Goal: Task Accomplishment & Management: Manage account settings

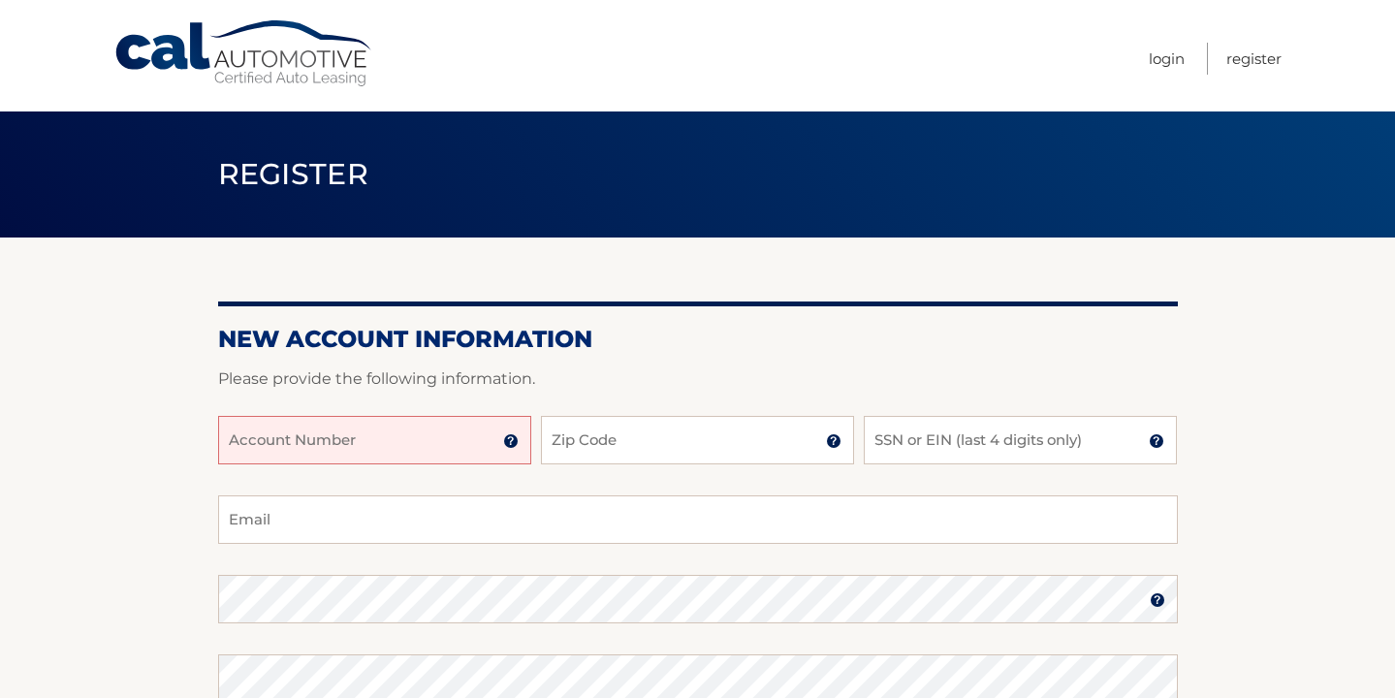
click at [359, 442] on input "Account Number" at bounding box center [374, 440] width 313 height 48
type input "44455993888"
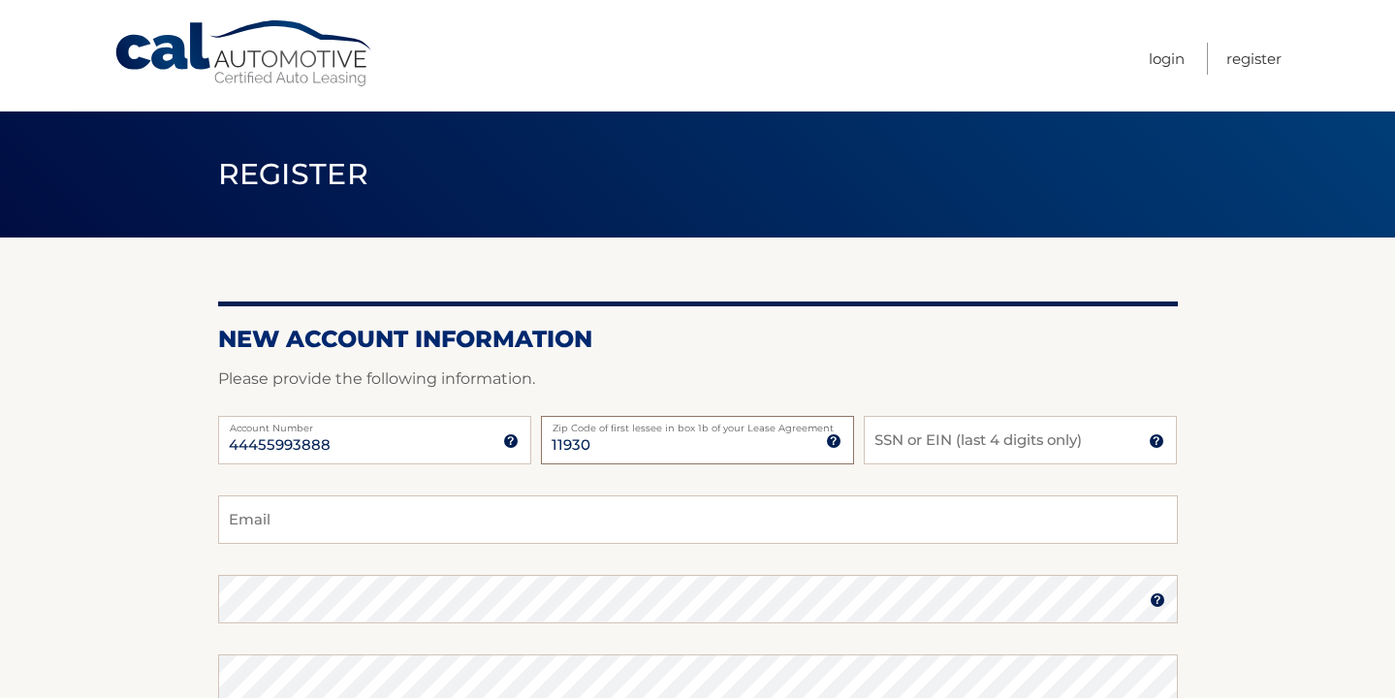
type input "11930"
click at [886, 437] on input "SSN or EIN (last 4 digits only)" at bounding box center [1020, 440] width 313 height 48
type input "7018"
type input "jpap23@mac.com"
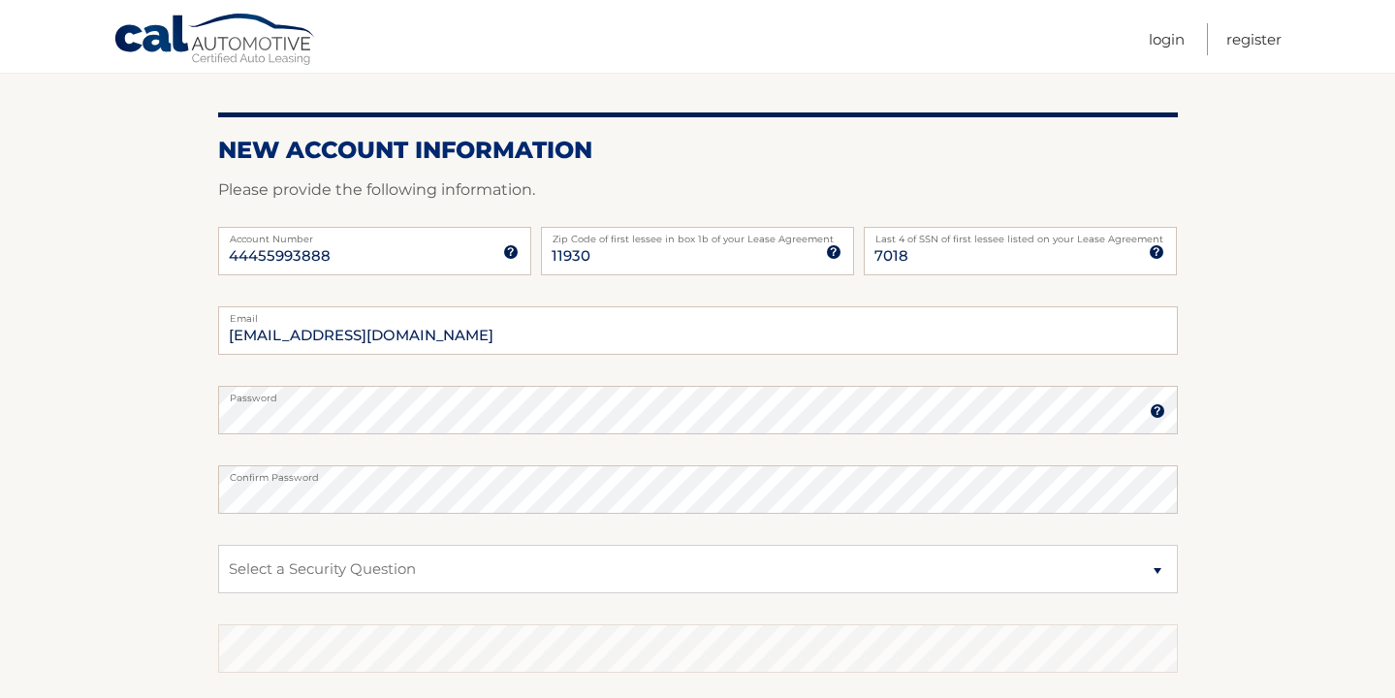
scroll to position [195, 0]
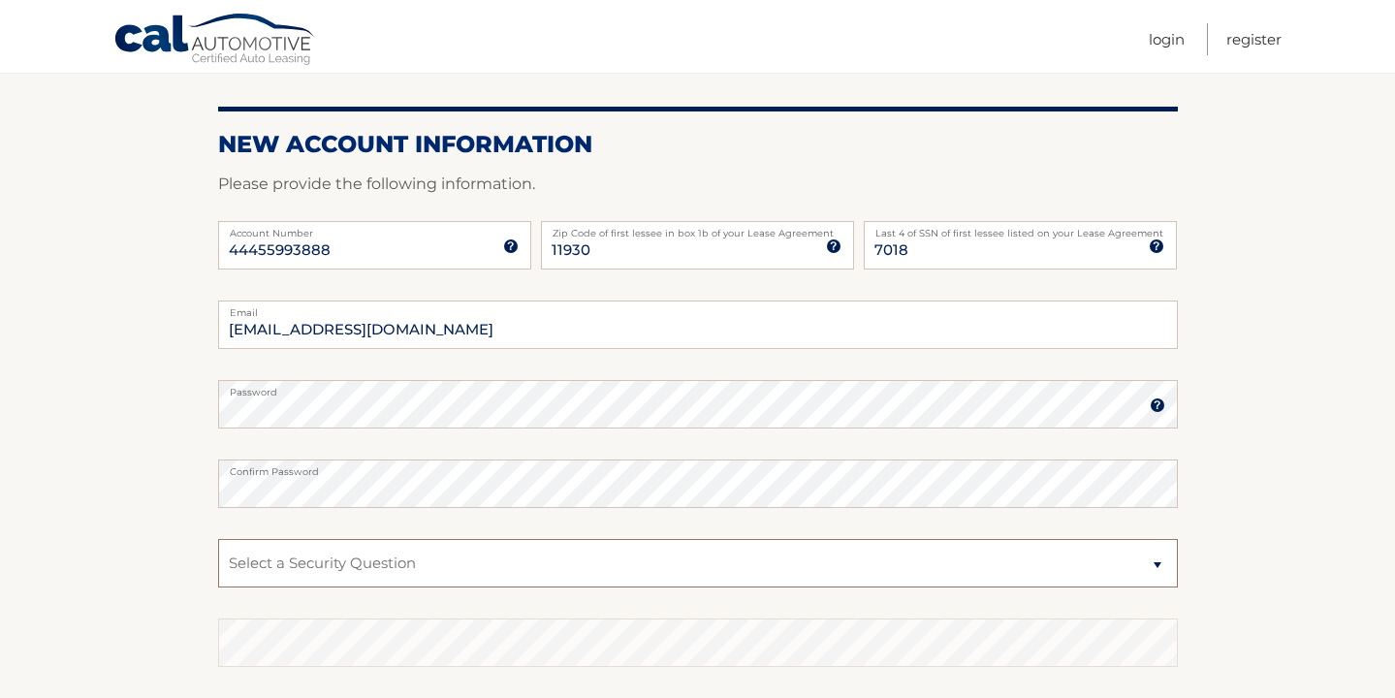
select select "2"
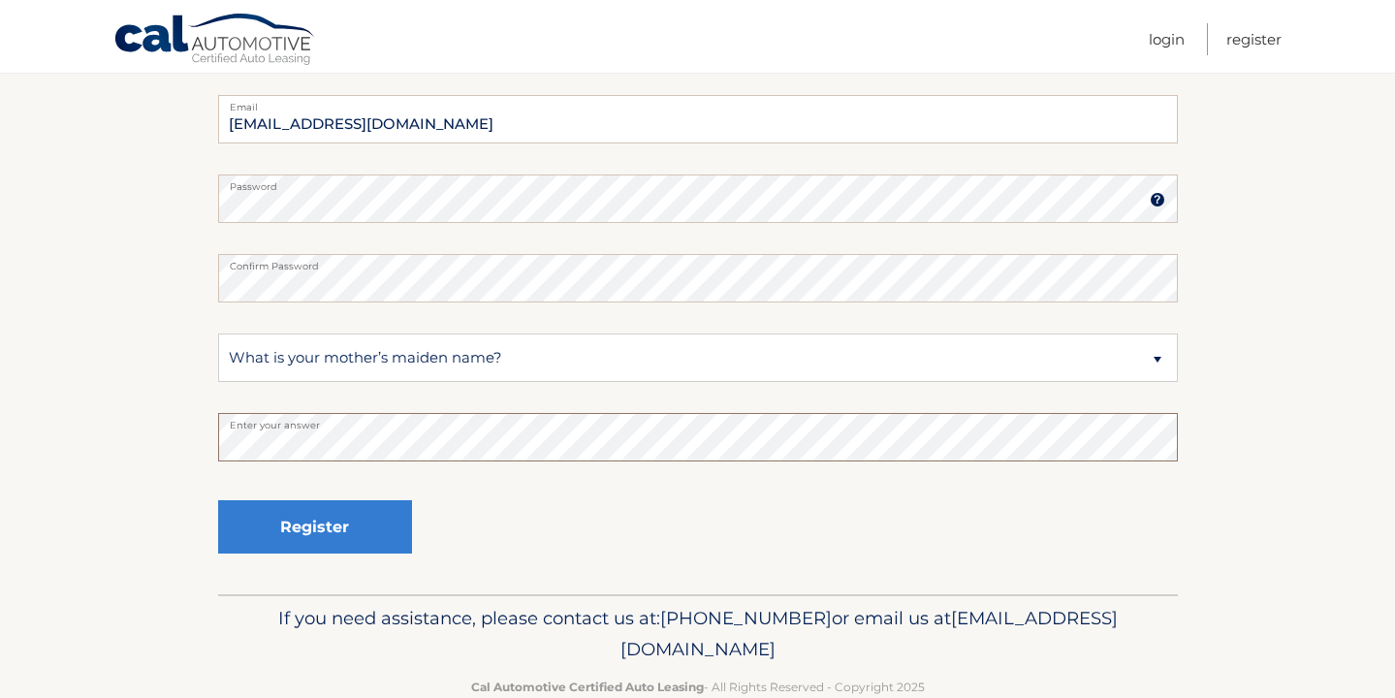
scroll to position [401, 0]
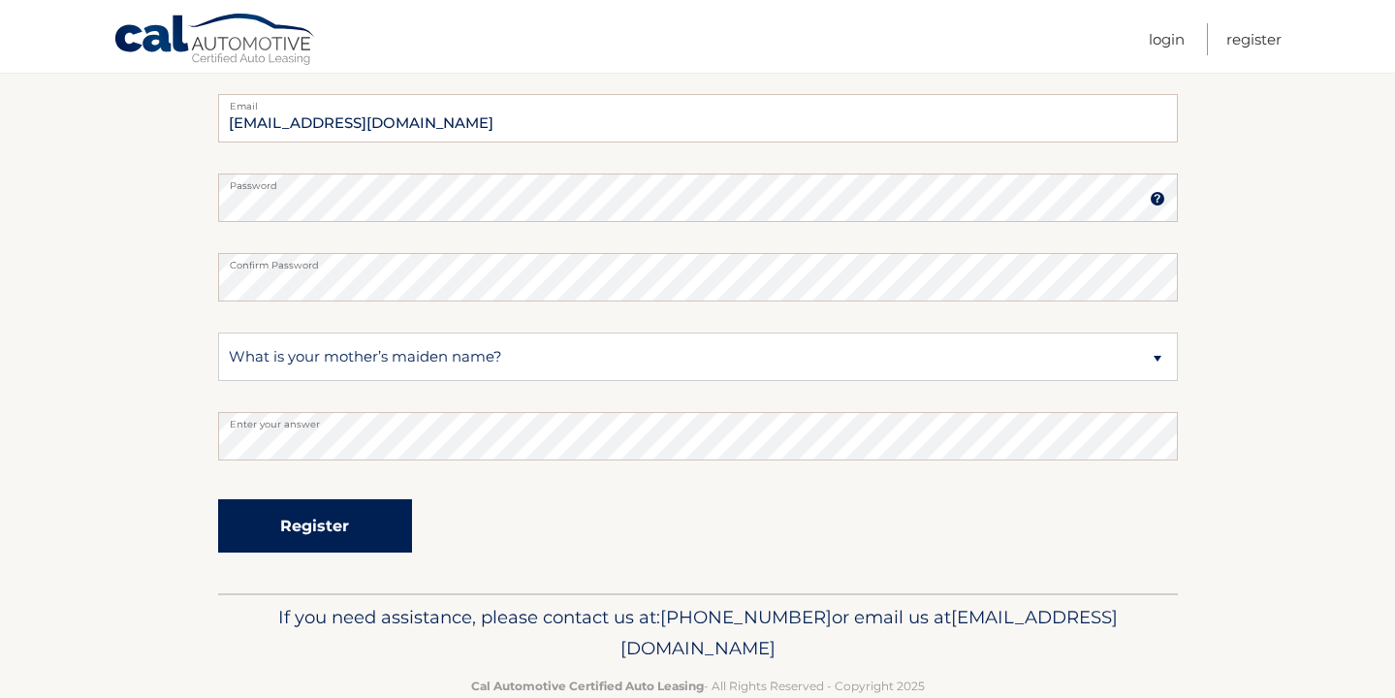
click at [320, 526] on button "Register" at bounding box center [315, 525] width 194 height 53
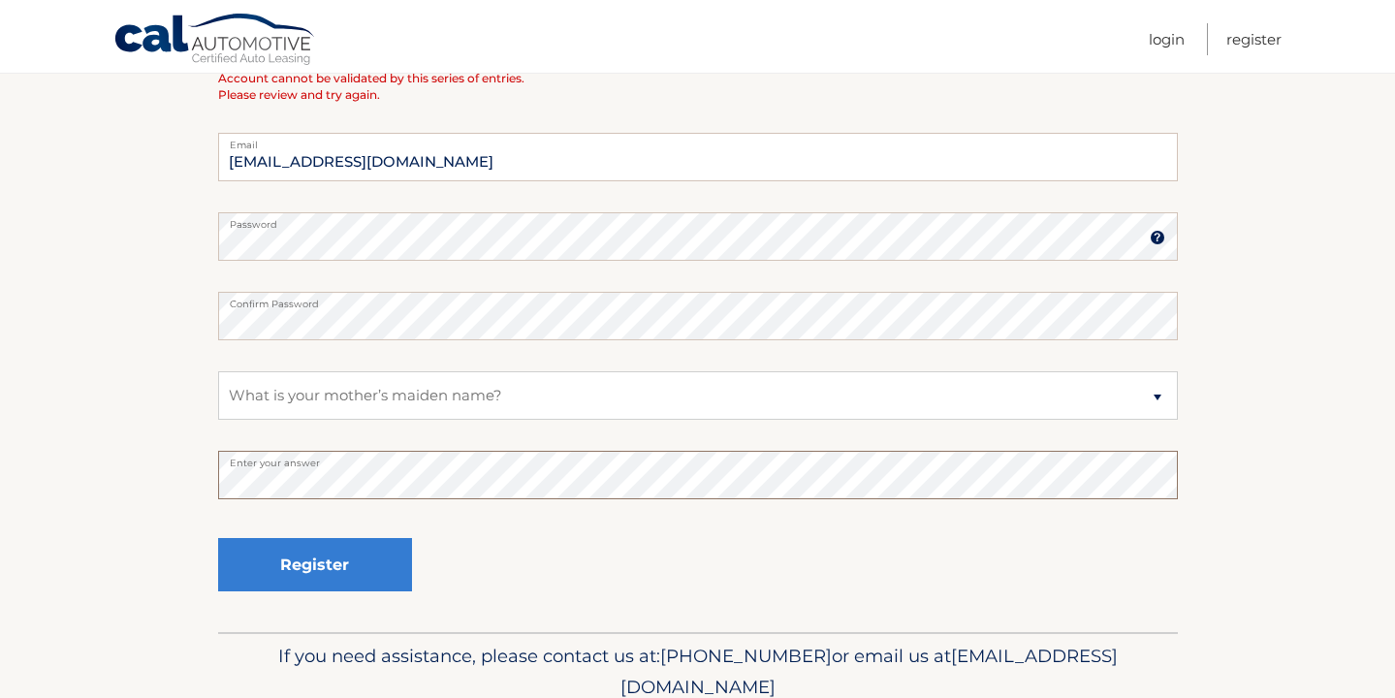
scroll to position [633, 0]
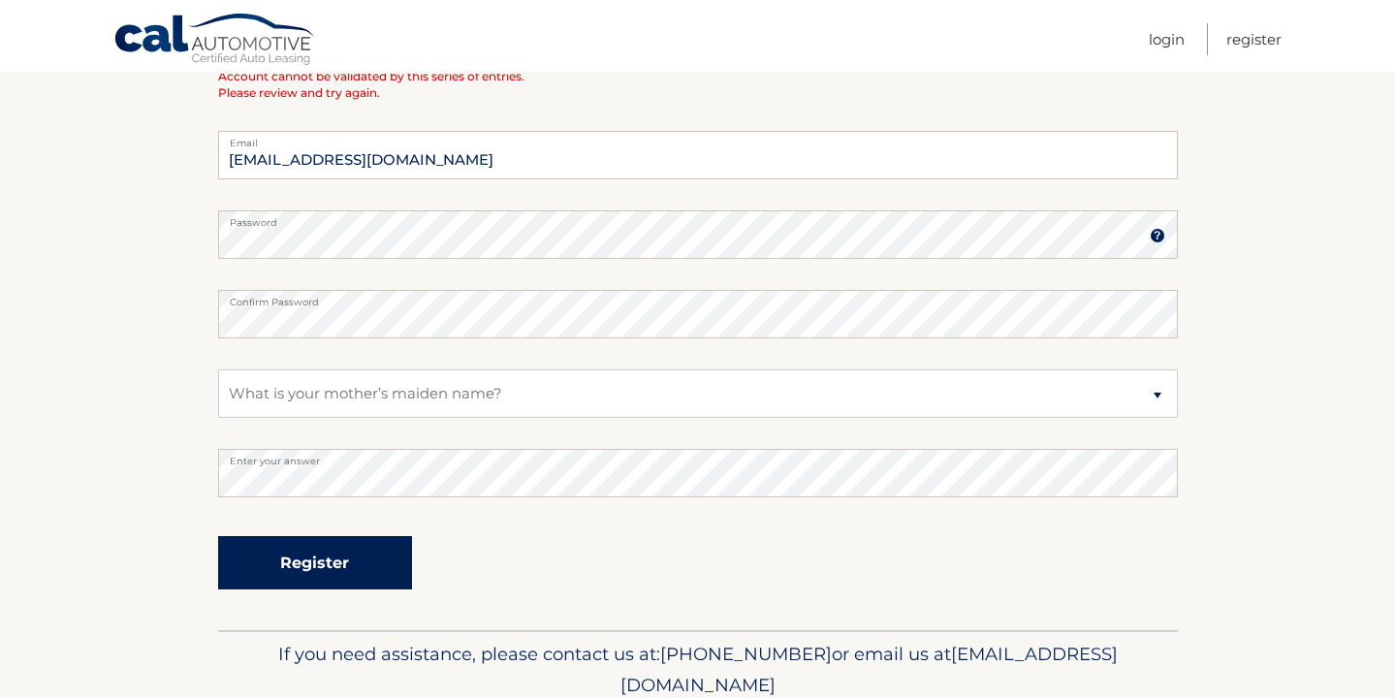
click at [307, 561] on button "Register" at bounding box center [315, 562] width 194 height 53
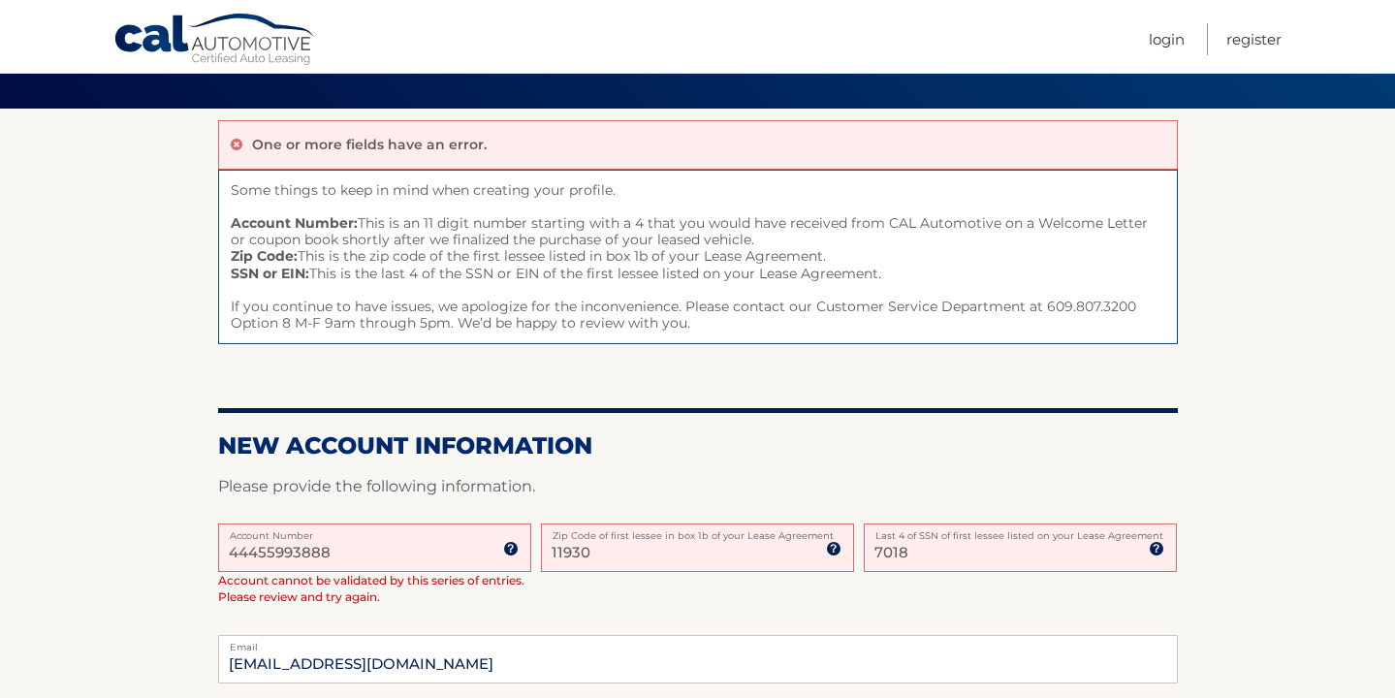
scroll to position [129, 0]
click at [356, 515] on div at bounding box center [698, 511] width 960 height 23
click at [585, 544] on input "11930" at bounding box center [697, 547] width 313 height 48
type input "10023"
click at [712, 612] on div "44455993888 Account Number 11 digit account number provided on your coupon book…" at bounding box center [698, 579] width 960 height 112
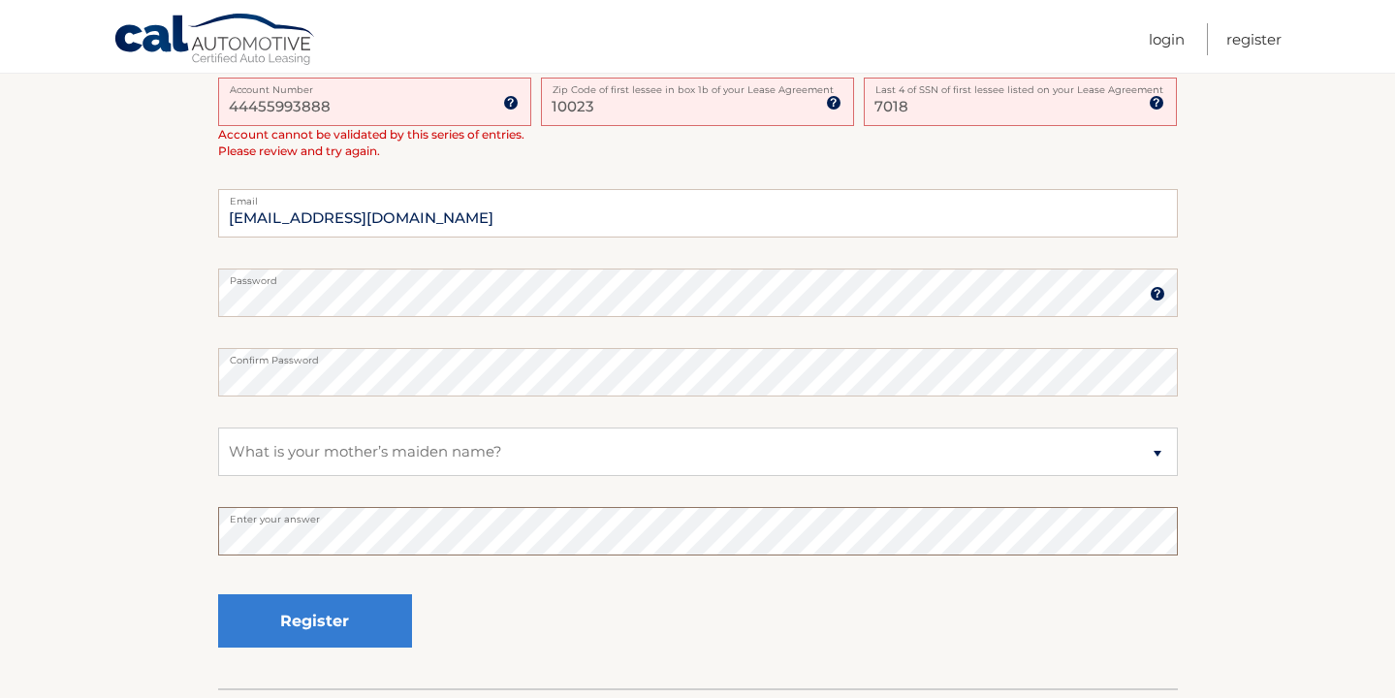
scroll to position [591, 0]
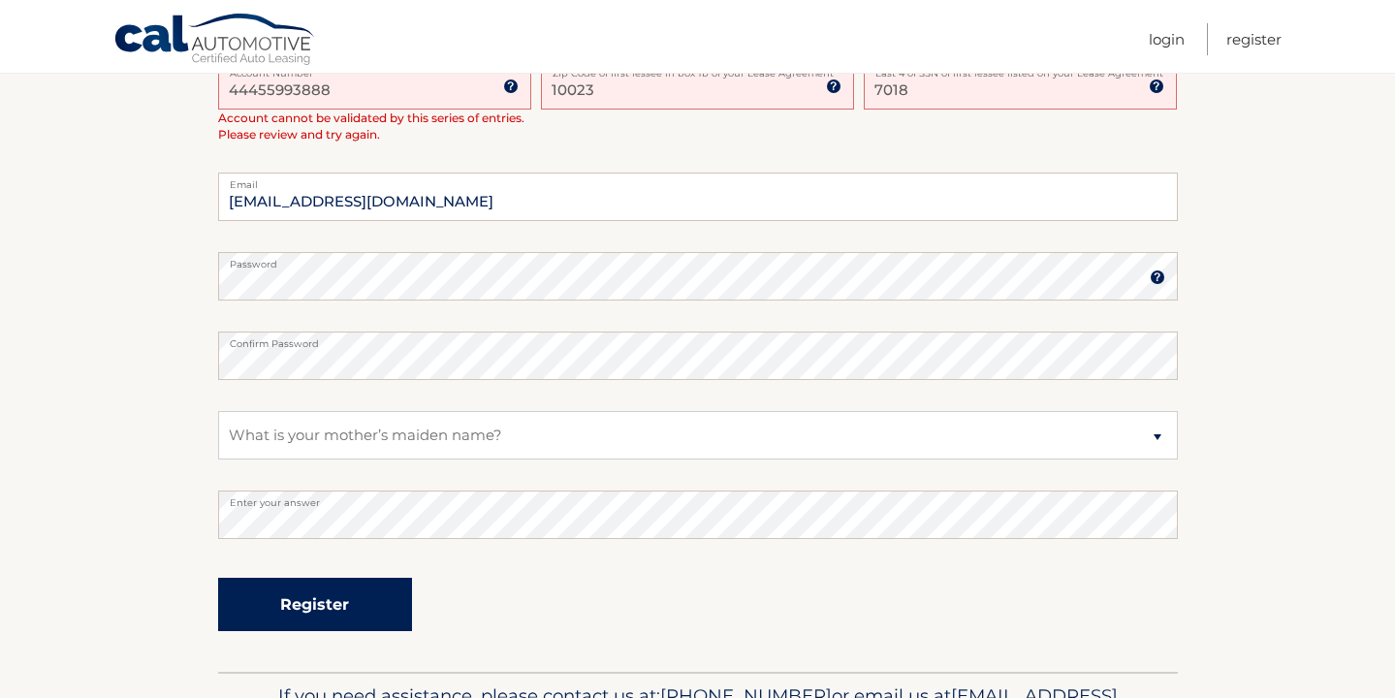
click at [320, 594] on button "Register" at bounding box center [315, 604] width 194 height 53
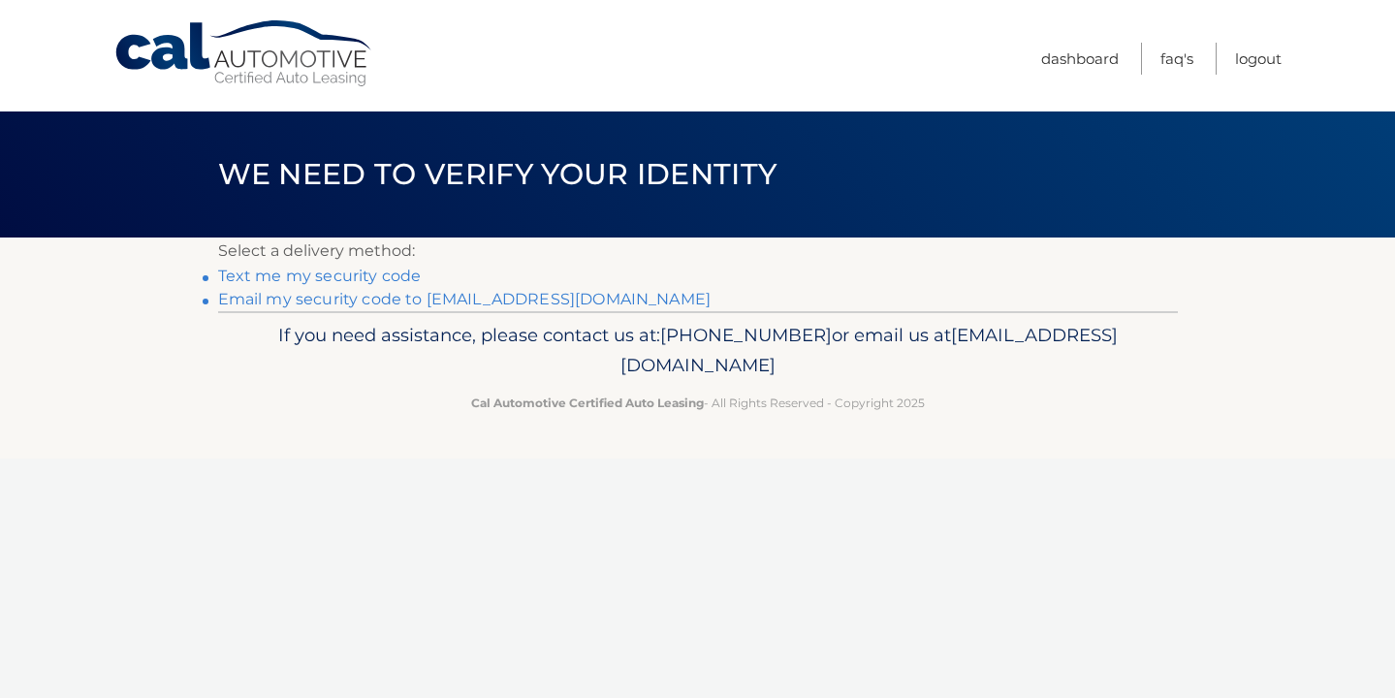
click at [303, 278] on link "Text me my security code" at bounding box center [320, 276] width 204 height 18
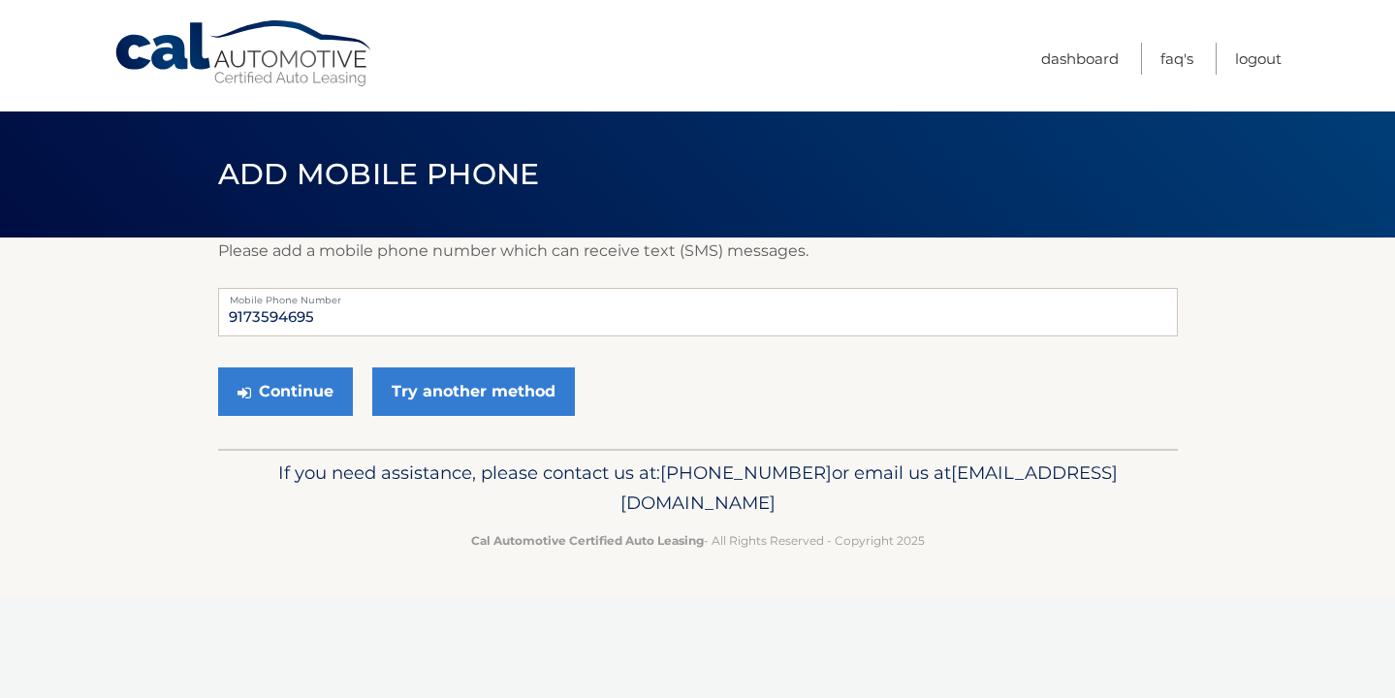
click at [136, 335] on section "Please add a mobile phone number which can receive text (SMS) messages. 9173594…" at bounding box center [697, 342] width 1395 height 211
click at [296, 388] on button "Continue" at bounding box center [285, 391] width 135 height 48
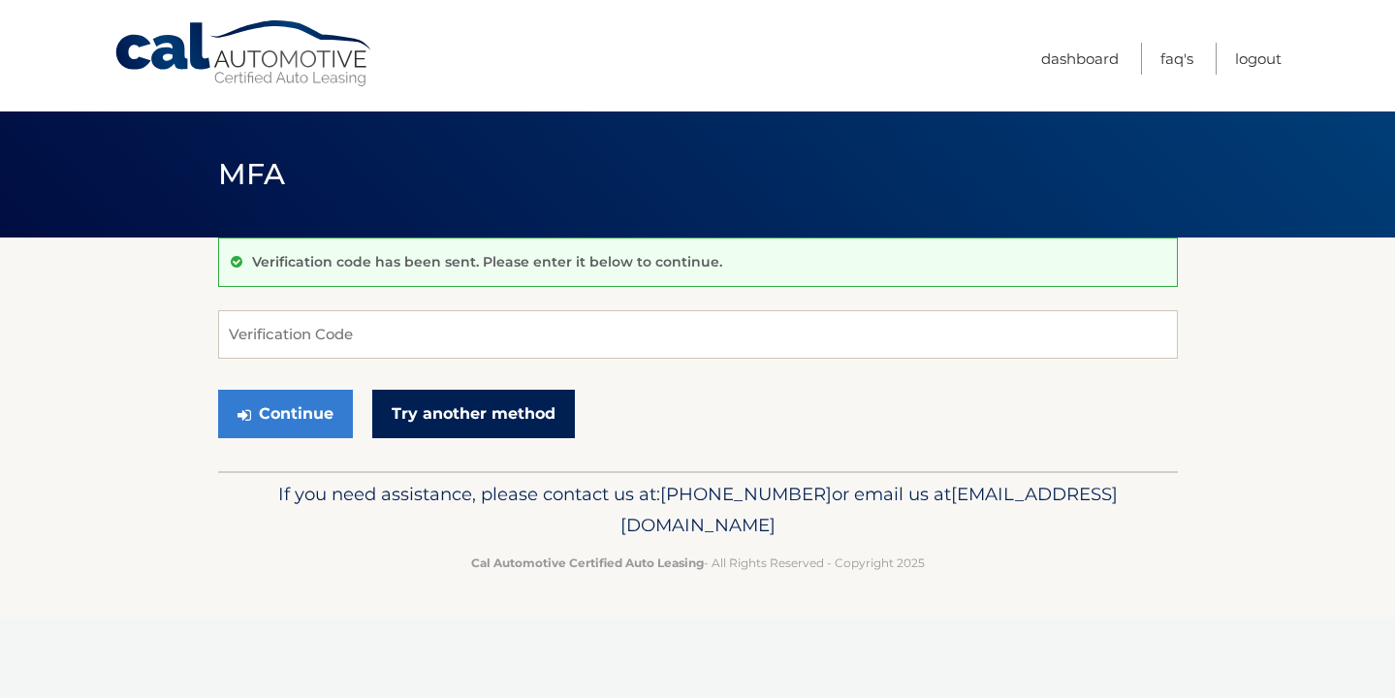
click at [471, 412] on link "Try another method" at bounding box center [473, 414] width 203 height 48
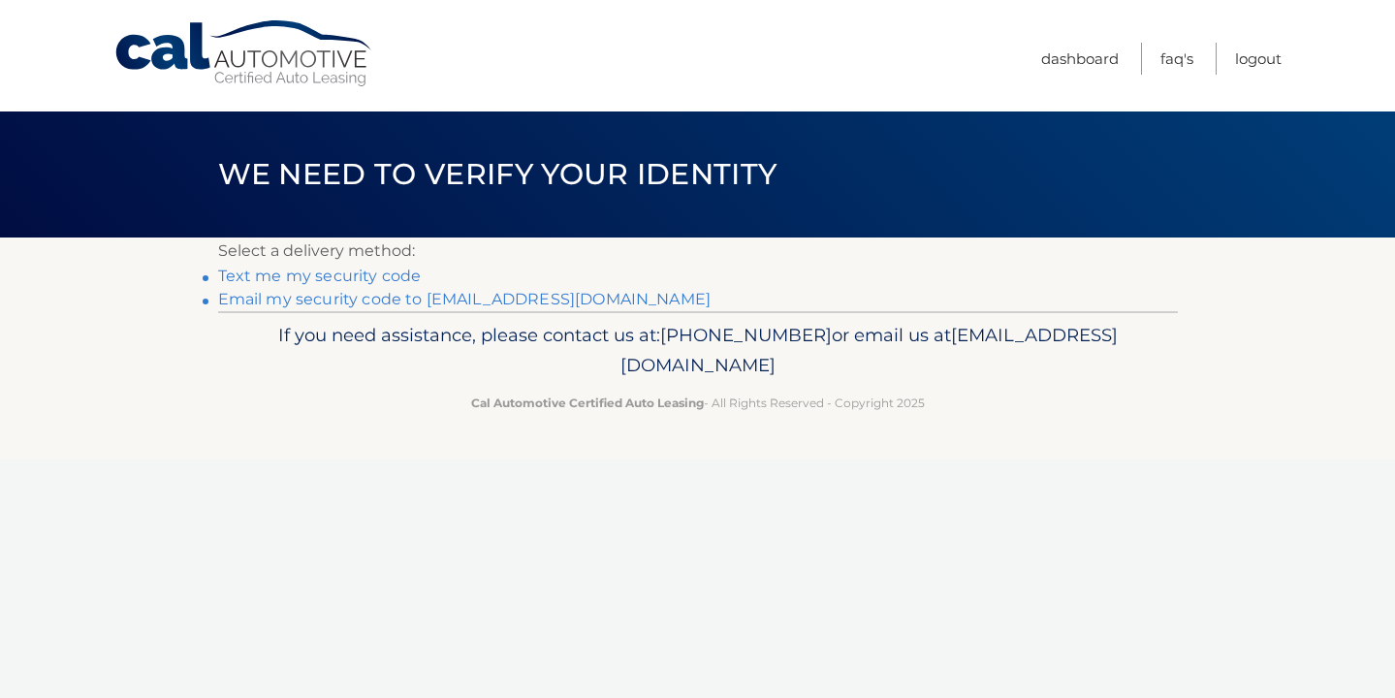
click at [374, 303] on link "Email my security code to j*****@mac.com" at bounding box center [464, 299] width 493 height 18
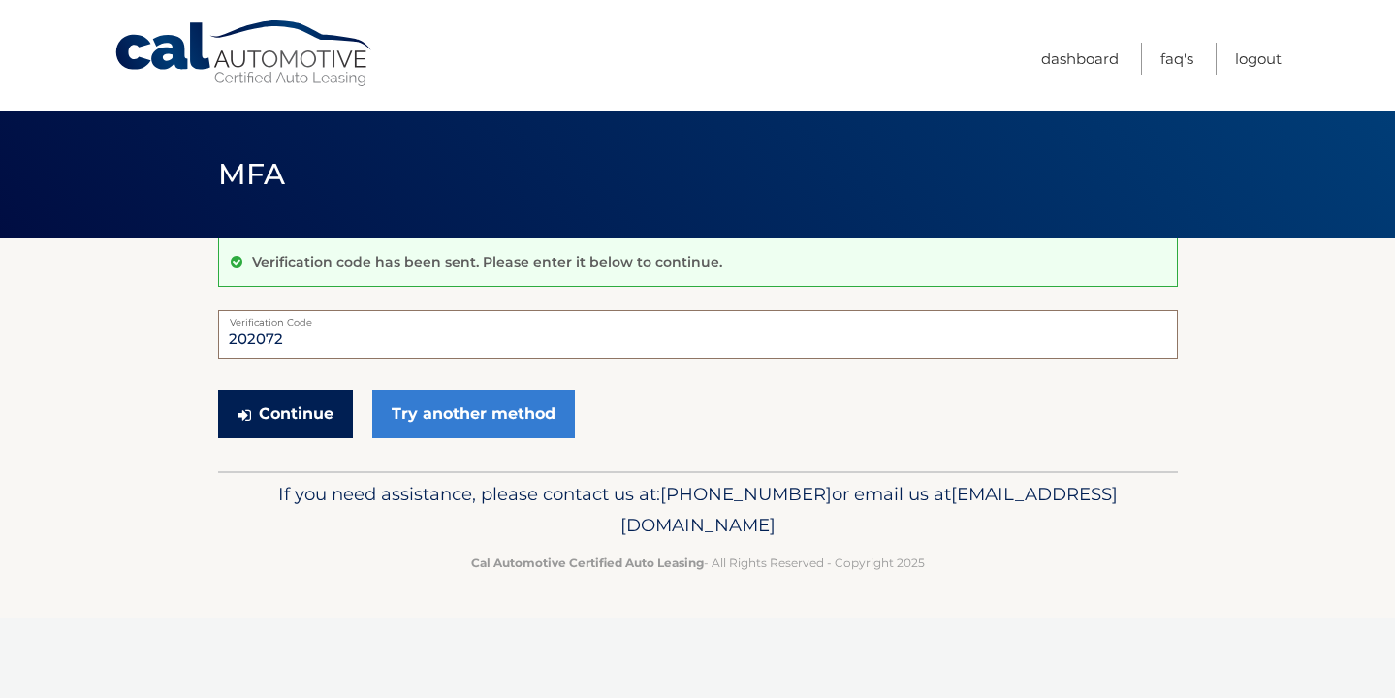
type input "202072"
click at [300, 413] on button "Continue" at bounding box center [285, 414] width 135 height 48
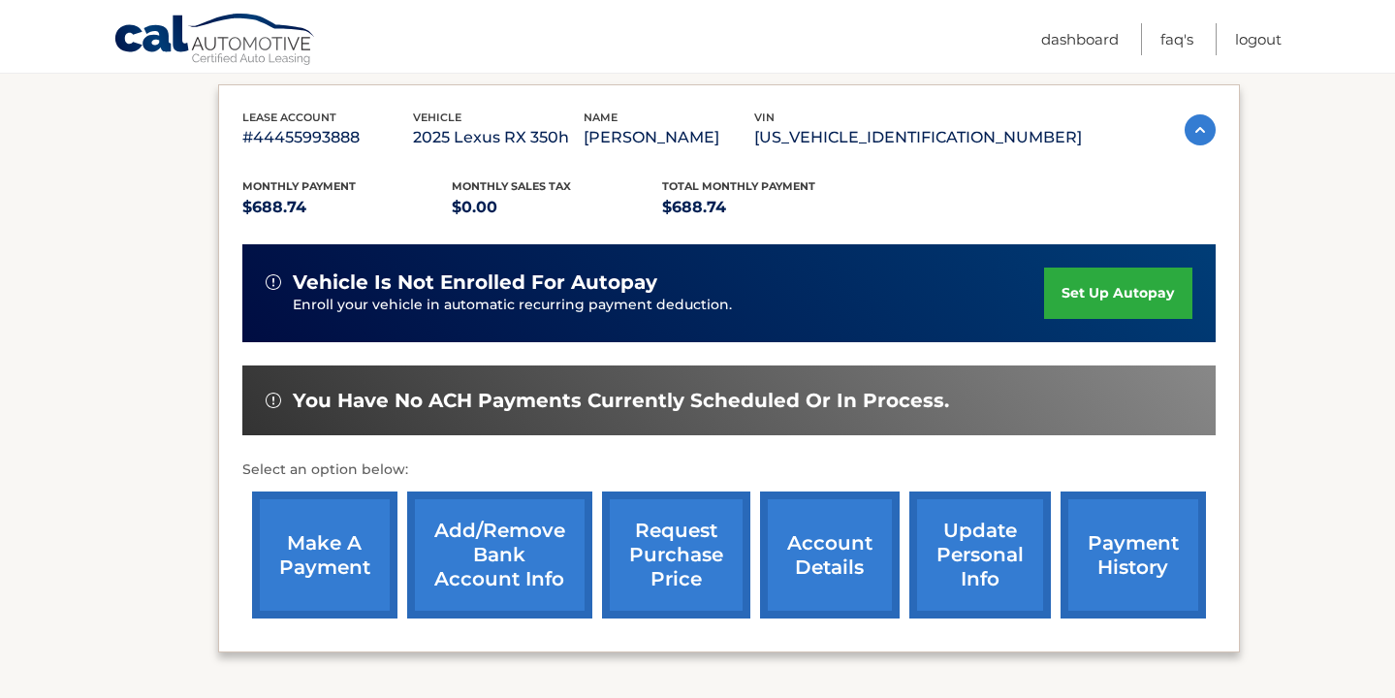
scroll to position [317, 0]
click at [1129, 292] on link "set up autopay" at bounding box center [1117, 293] width 147 height 51
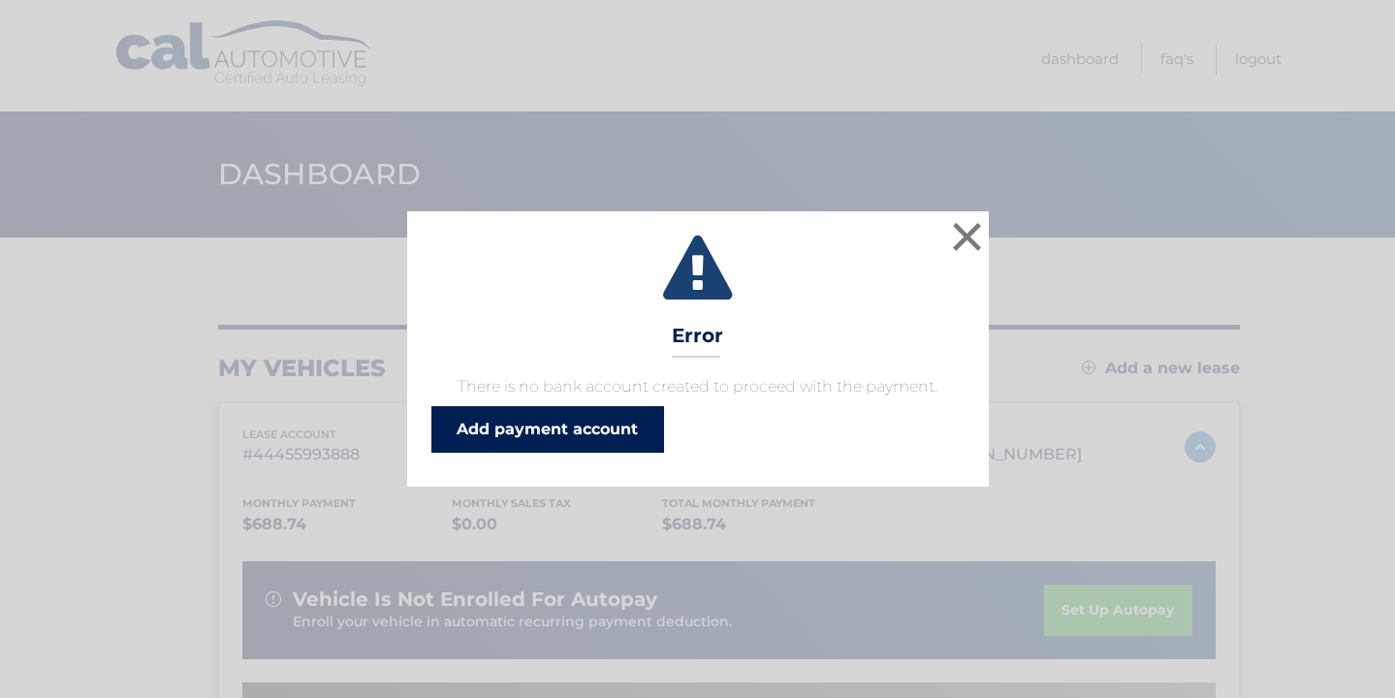
click at [573, 432] on link "Add payment account" at bounding box center [547, 429] width 233 height 47
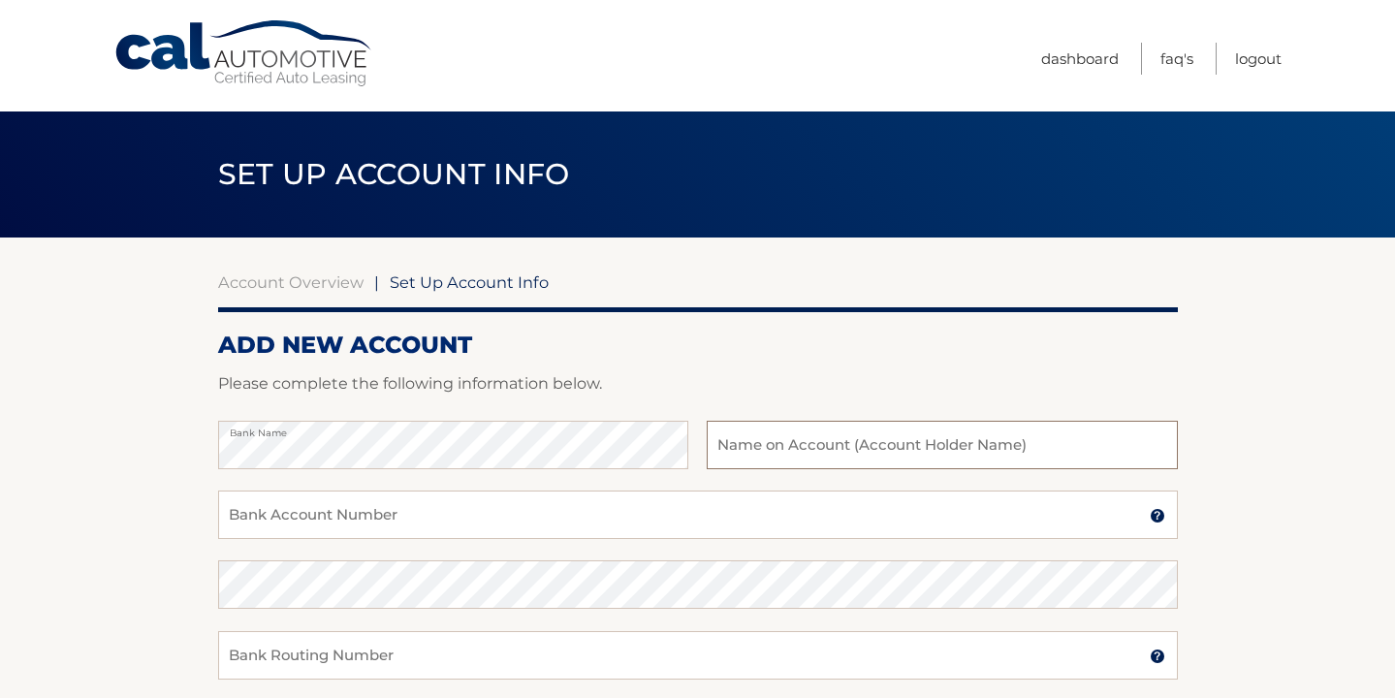
click at [793, 437] on input "text" at bounding box center [942, 445] width 470 height 48
type input "John Papanek"
click at [395, 524] on input "Bank Account Number" at bounding box center [698, 514] width 960 height 48
type input "734346323"
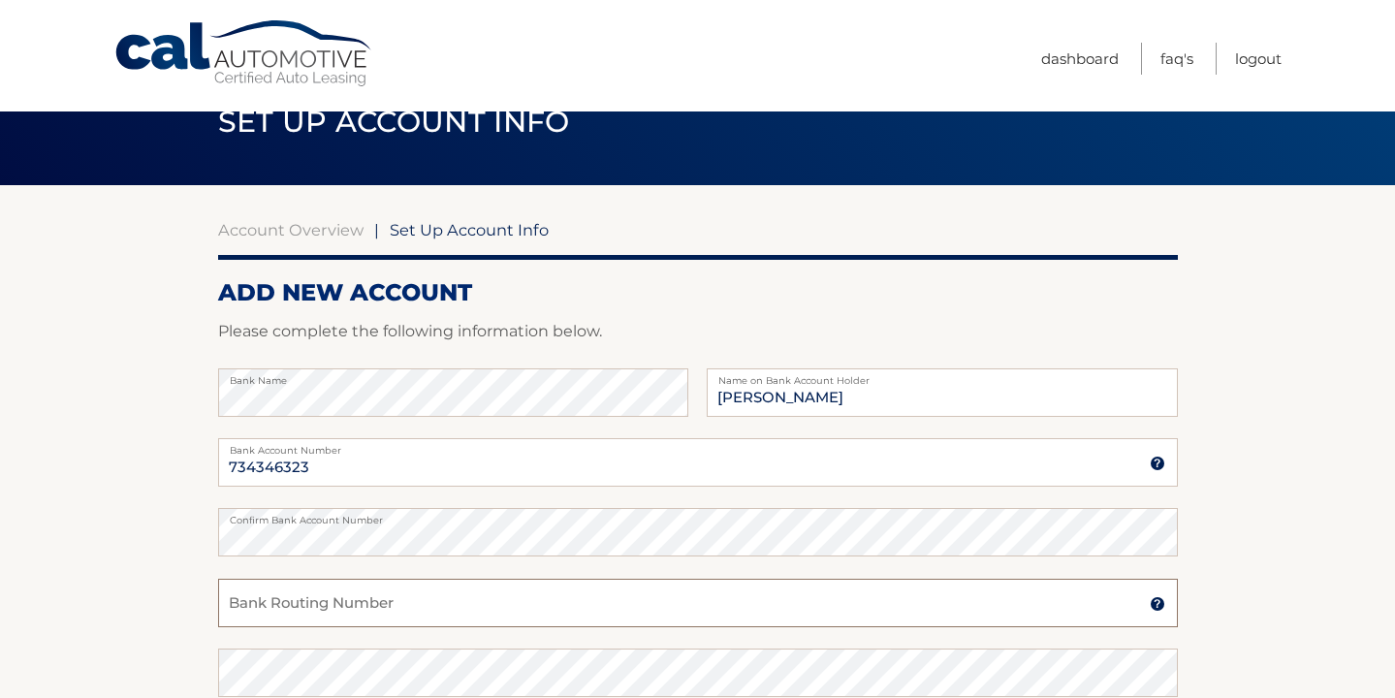
click at [332, 604] on input "Bank Routing Number" at bounding box center [698, 603] width 960 height 48
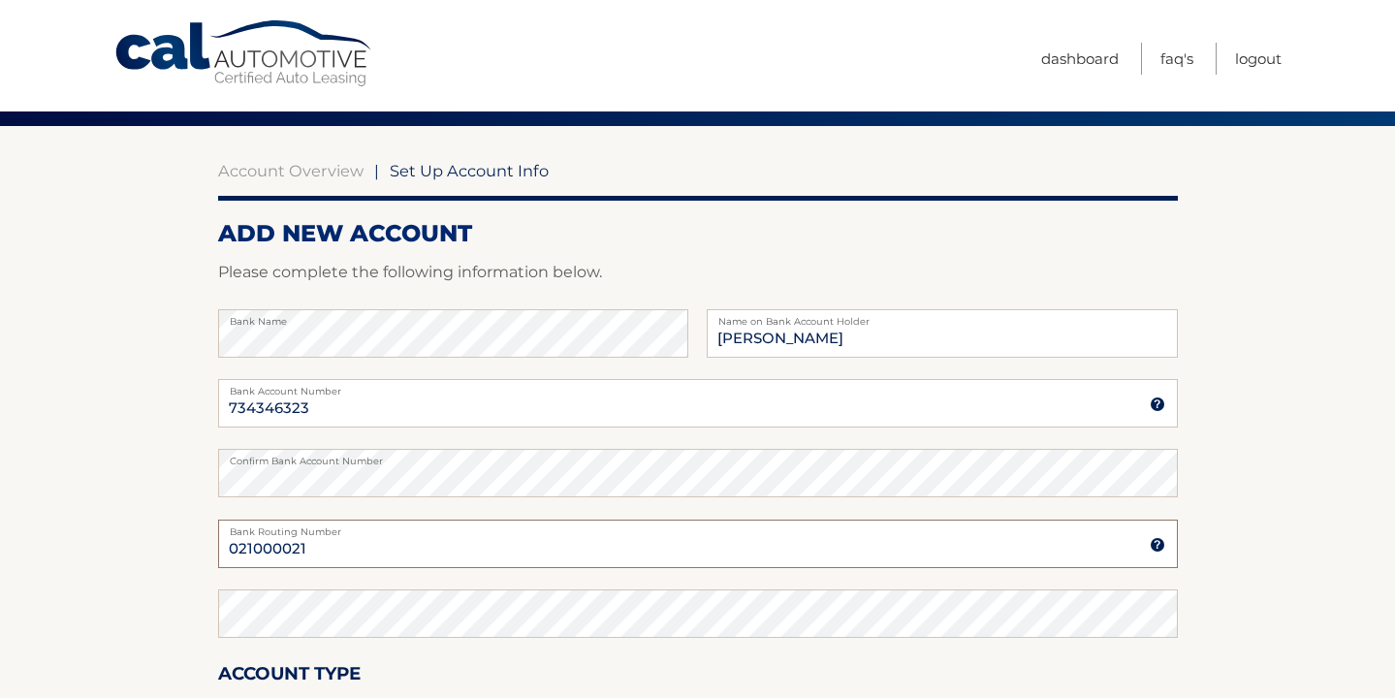
scroll to position [116, 0]
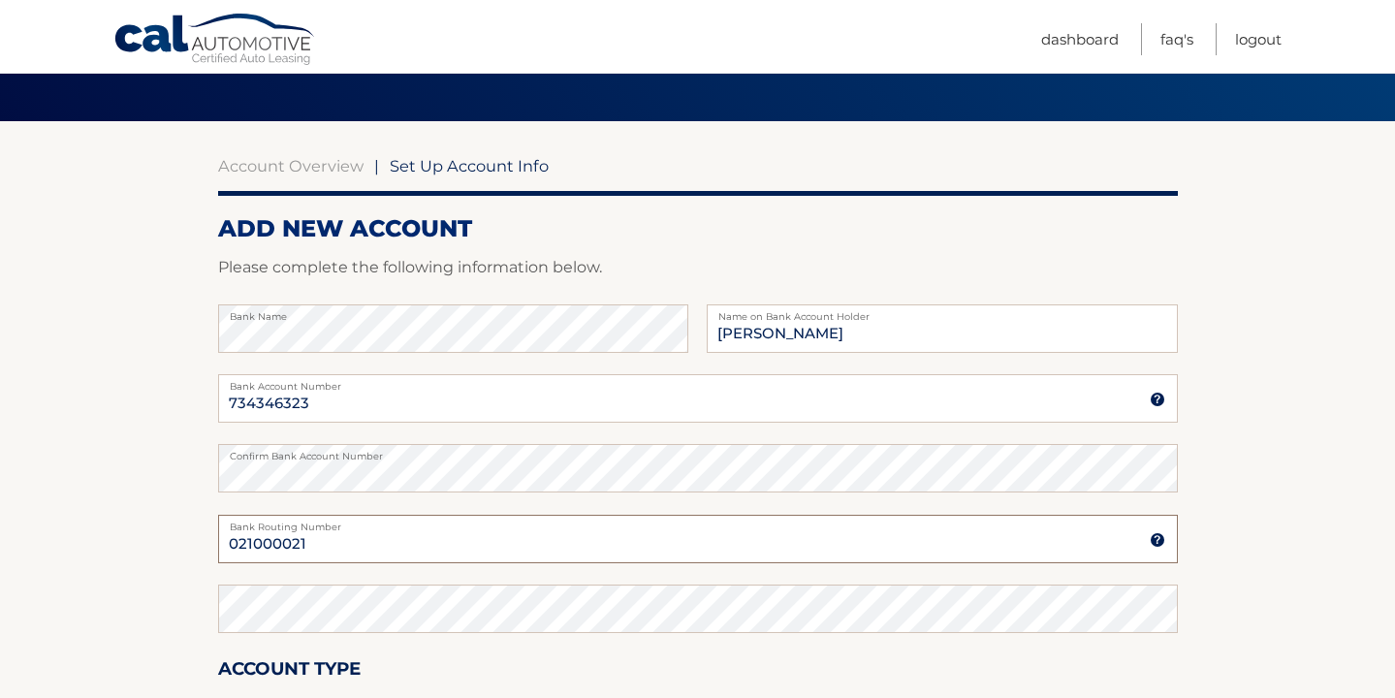
type input "021000021"
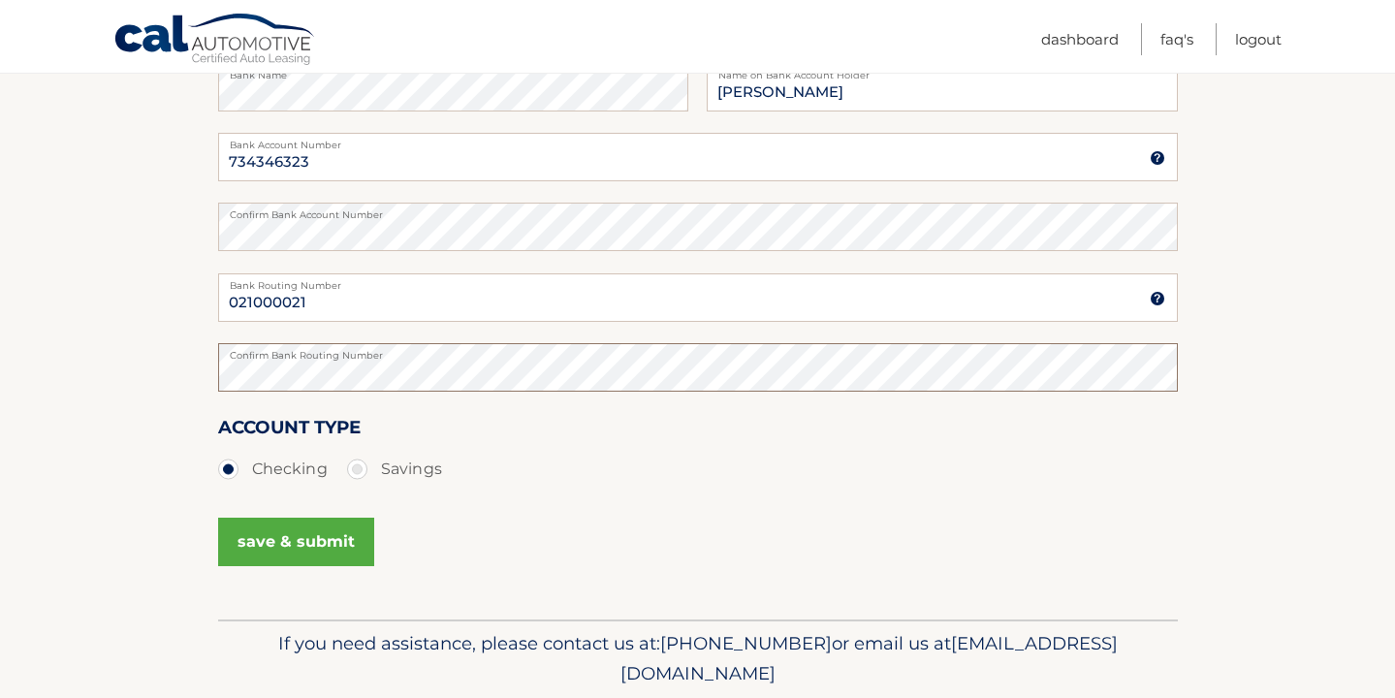
scroll to position [360, 0]
click at [313, 532] on button "save & submit" at bounding box center [296, 540] width 156 height 48
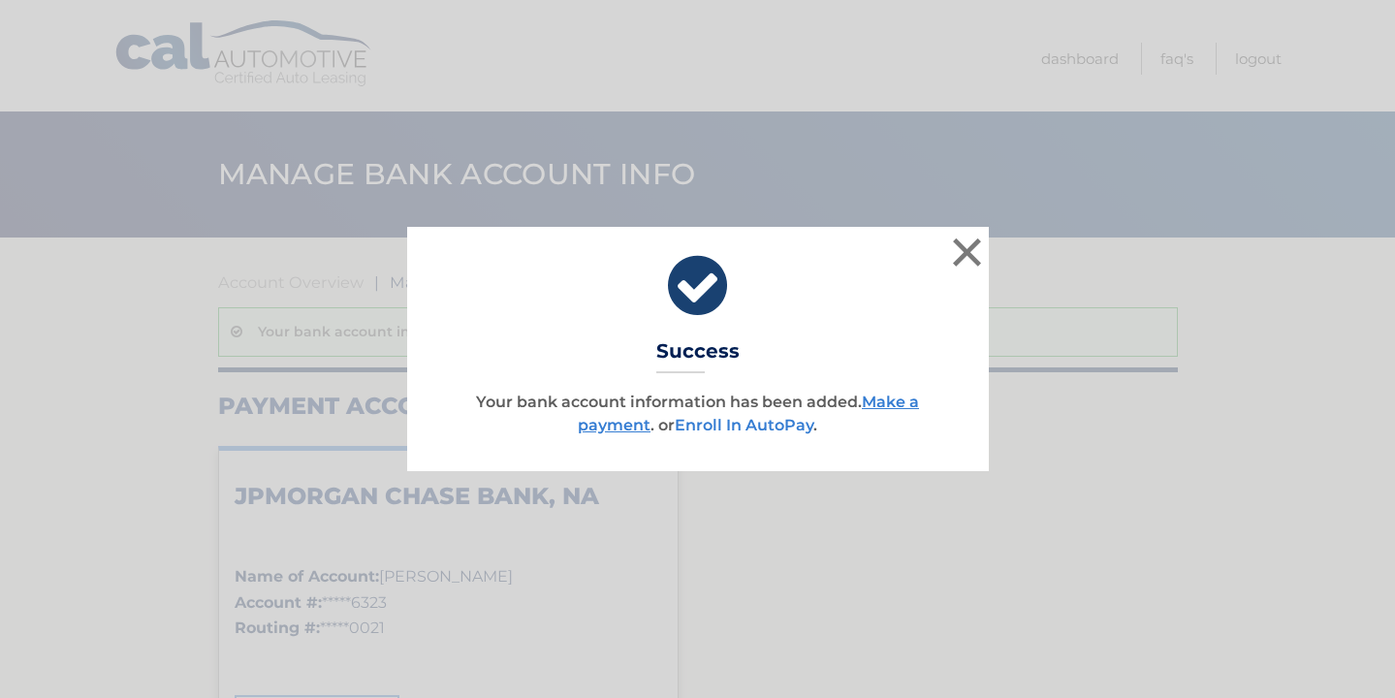
click at [766, 423] on link "Enroll In AutoPay" at bounding box center [744, 425] width 139 height 18
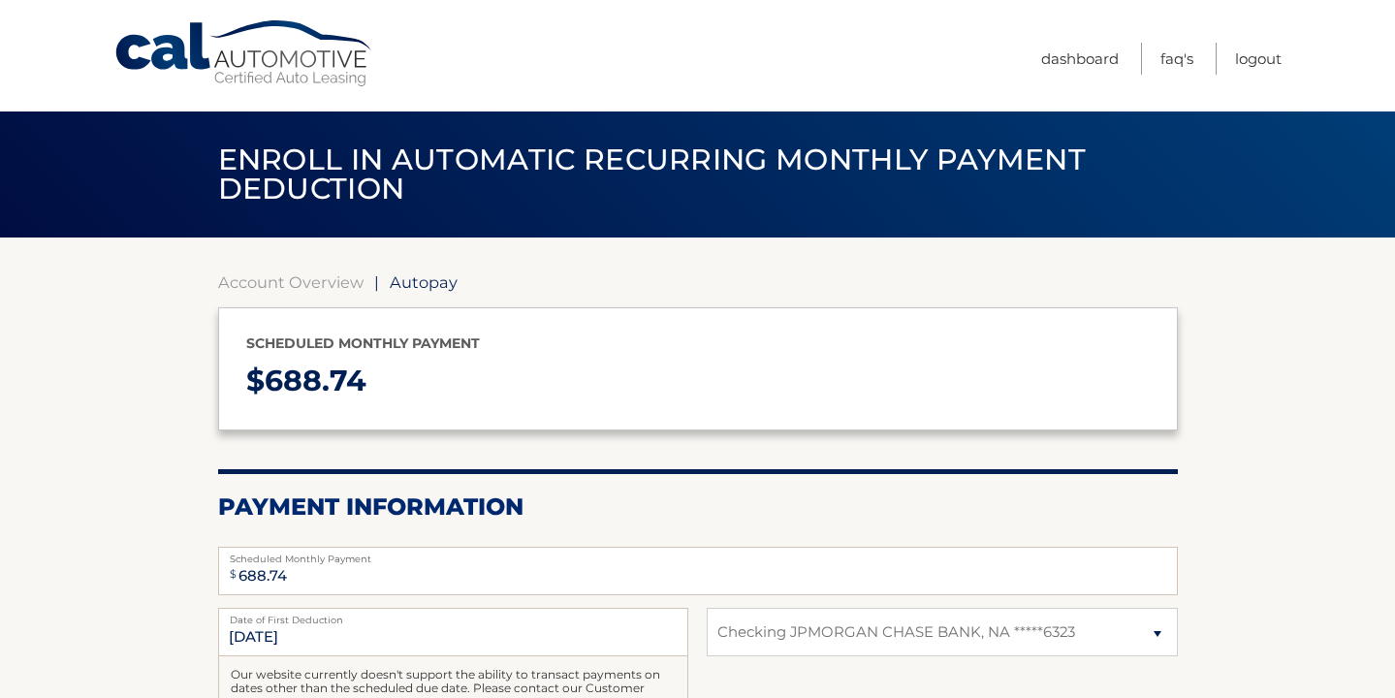
select select "OWNjMDljZTctY2IwOS00YjI0LWFiZjktMzc0YzY4NzZiOTEx"
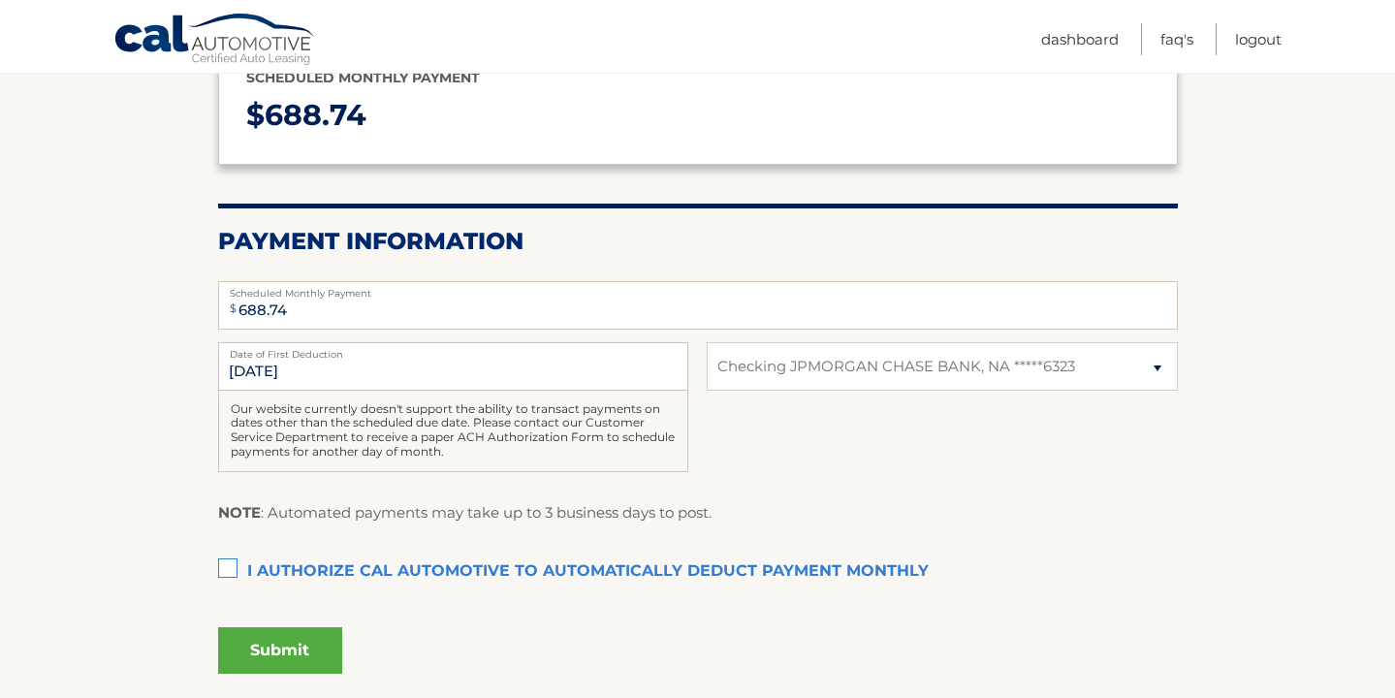
scroll to position [293, 0]
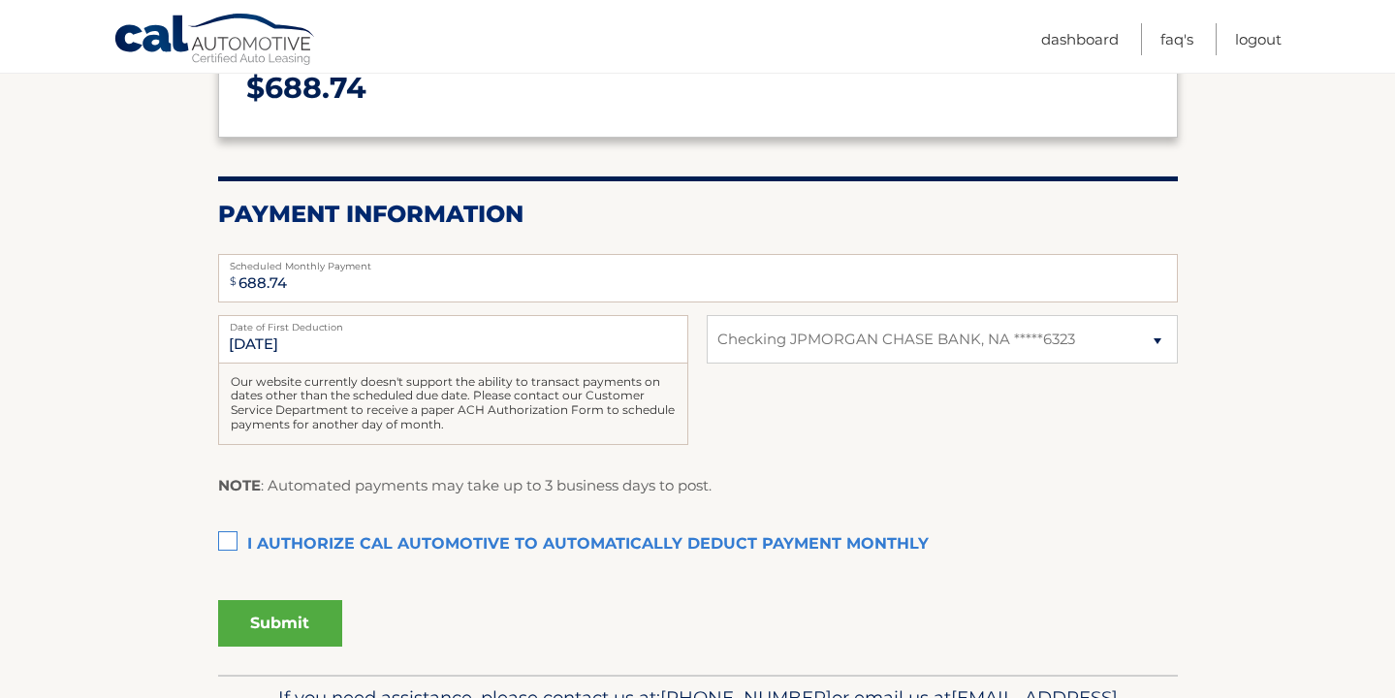
click at [229, 535] on label "I authorize cal automotive to automatically deduct payment monthly This checkbo…" at bounding box center [698, 544] width 960 height 39
click at [0, 0] on input "I authorize cal automotive to automatically deduct payment monthly This checkbo…" at bounding box center [0, 0] width 0 height 0
click at [291, 616] on button "Submit" at bounding box center [280, 623] width 124 height 47
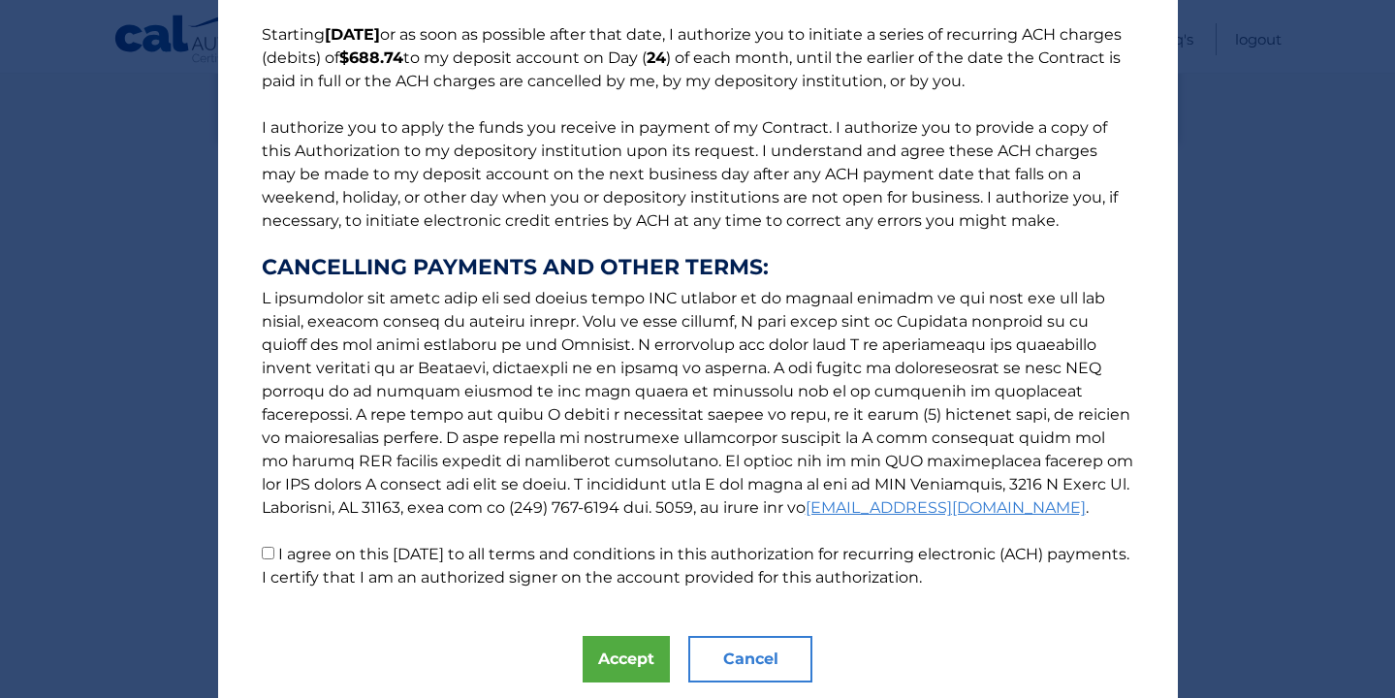
scroll to position [160, 0]
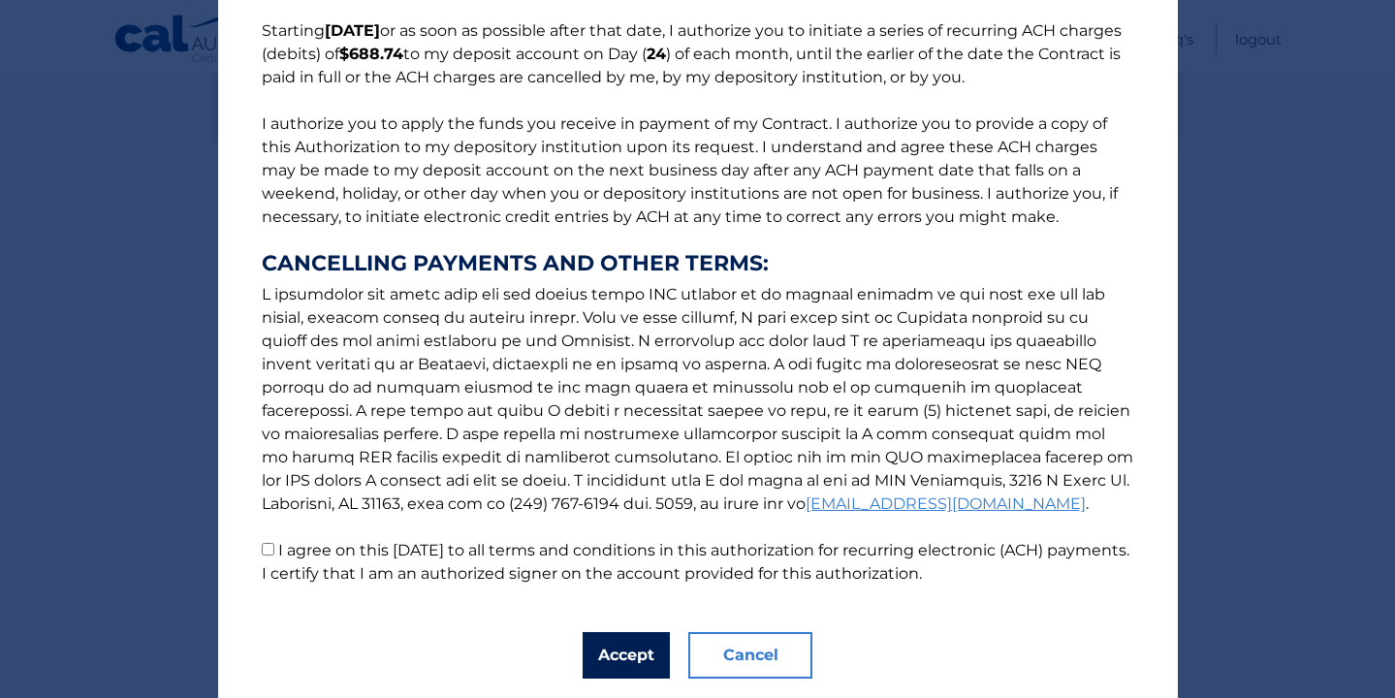
click at [622, 657] on button "Accept" at bounding box center [626, 655] width 87 height 47
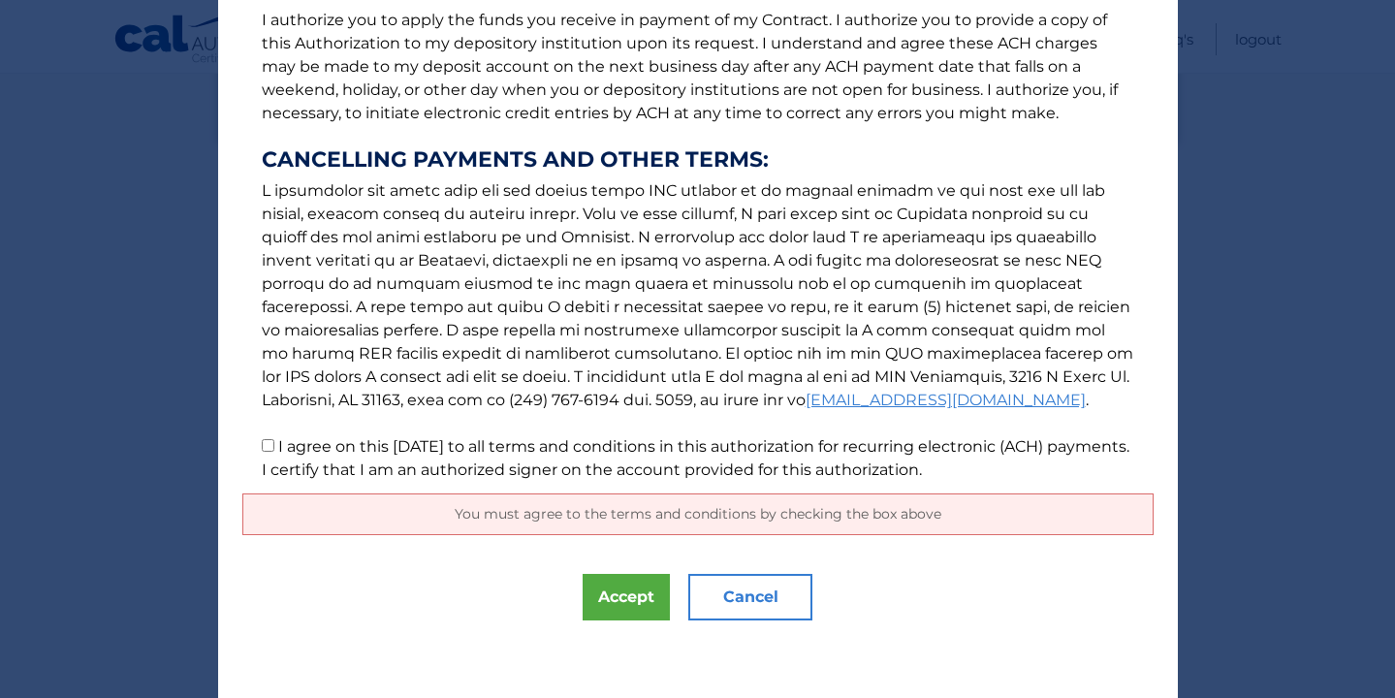
scroll to position [264, 0]
click at [269, 452] on input "I agree on this 08/28/2025 to all terms and conditions in this authorization fo…" at bounding box center [268, 445] width 13 height 13
checkbox input "true"
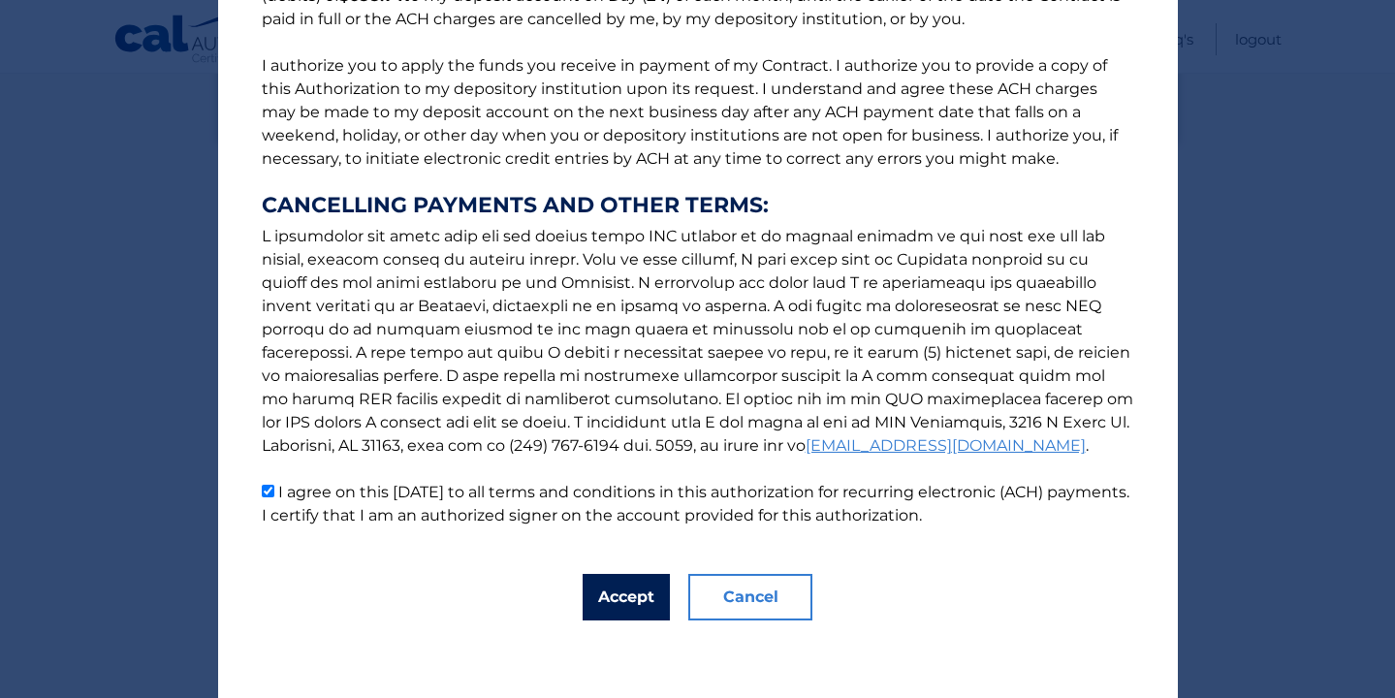
click at [635, 596] on button "Accept" at bounding box center [626, 597] width 87 height 47
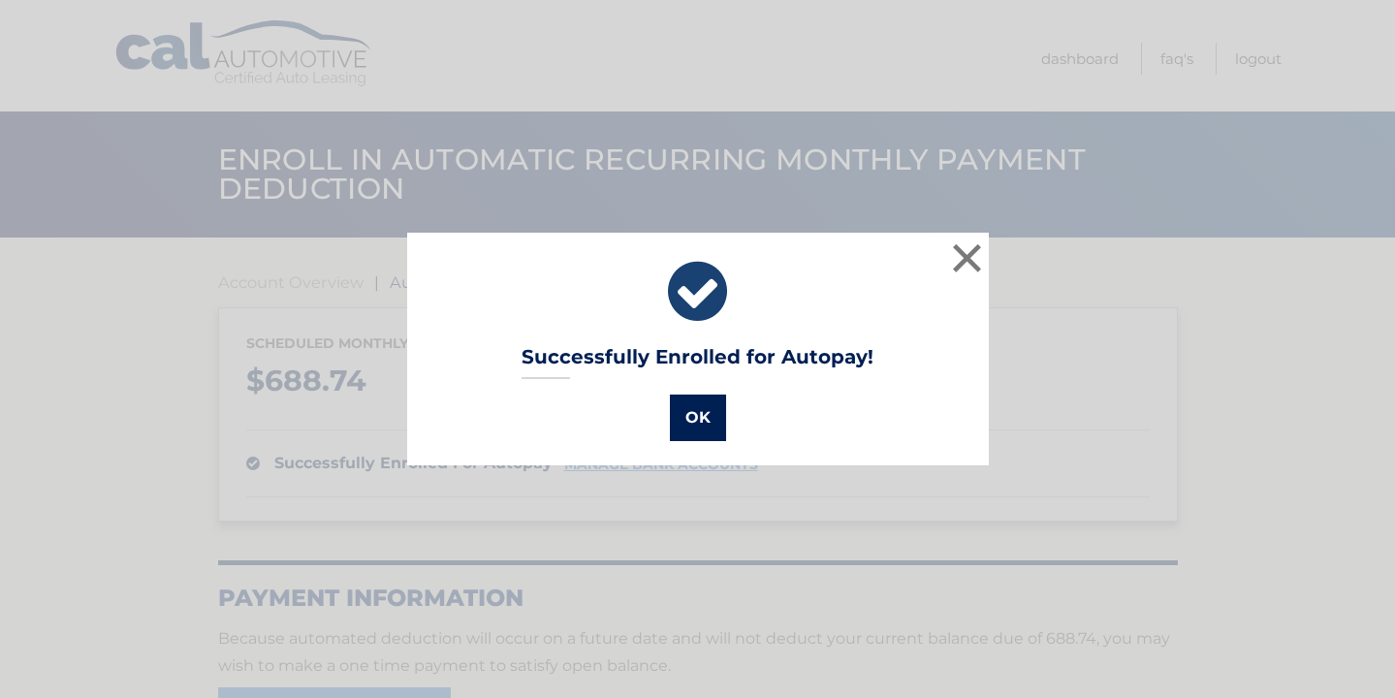
click at [707, 412] on button "OK" at bounding box center [698, 418] width 56 height 47
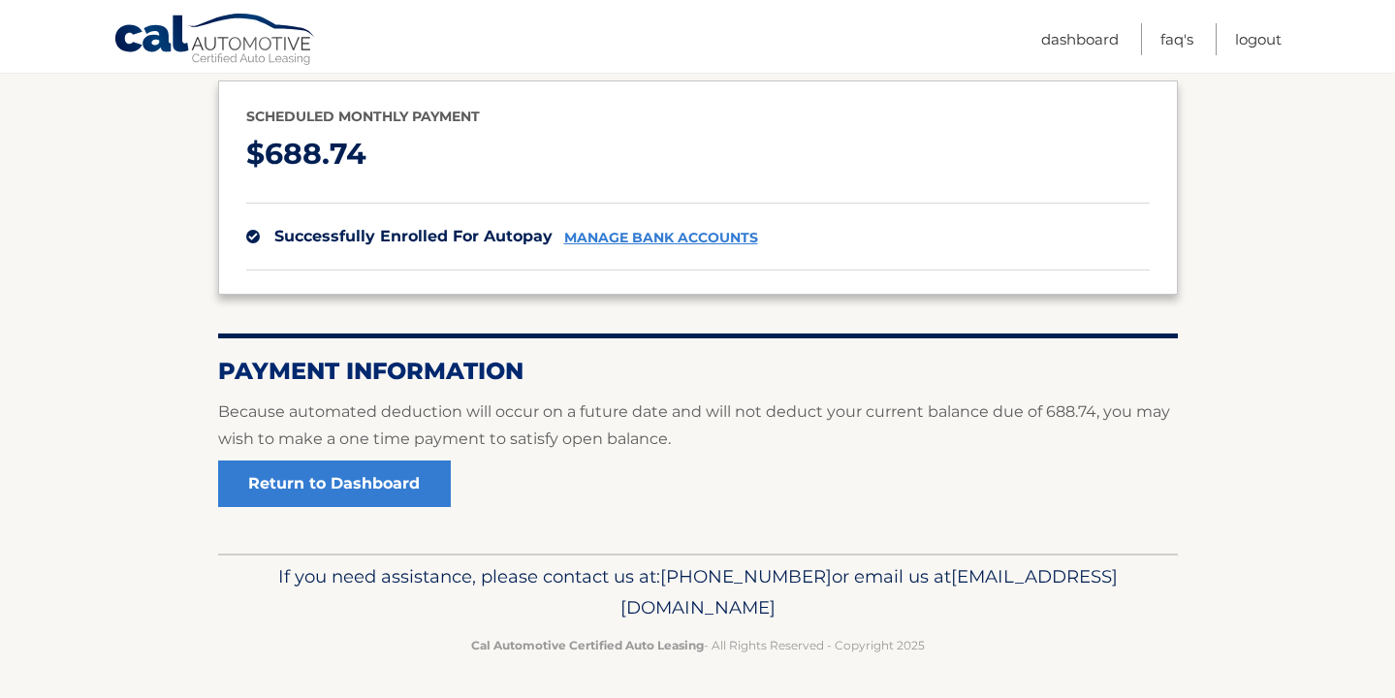
scroll to position [224, 0]
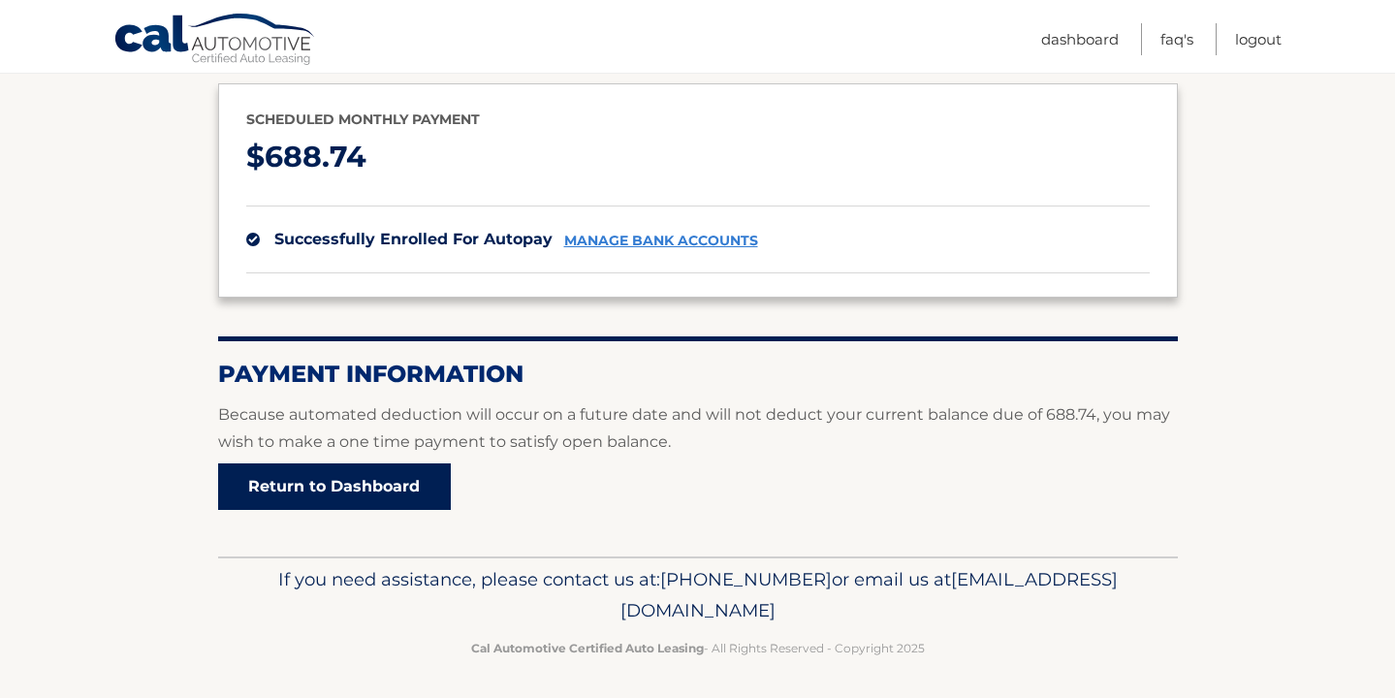
click at [321, 483] on link "Return to Dashboard" at bounding box center [334, 486] width 233 height 47
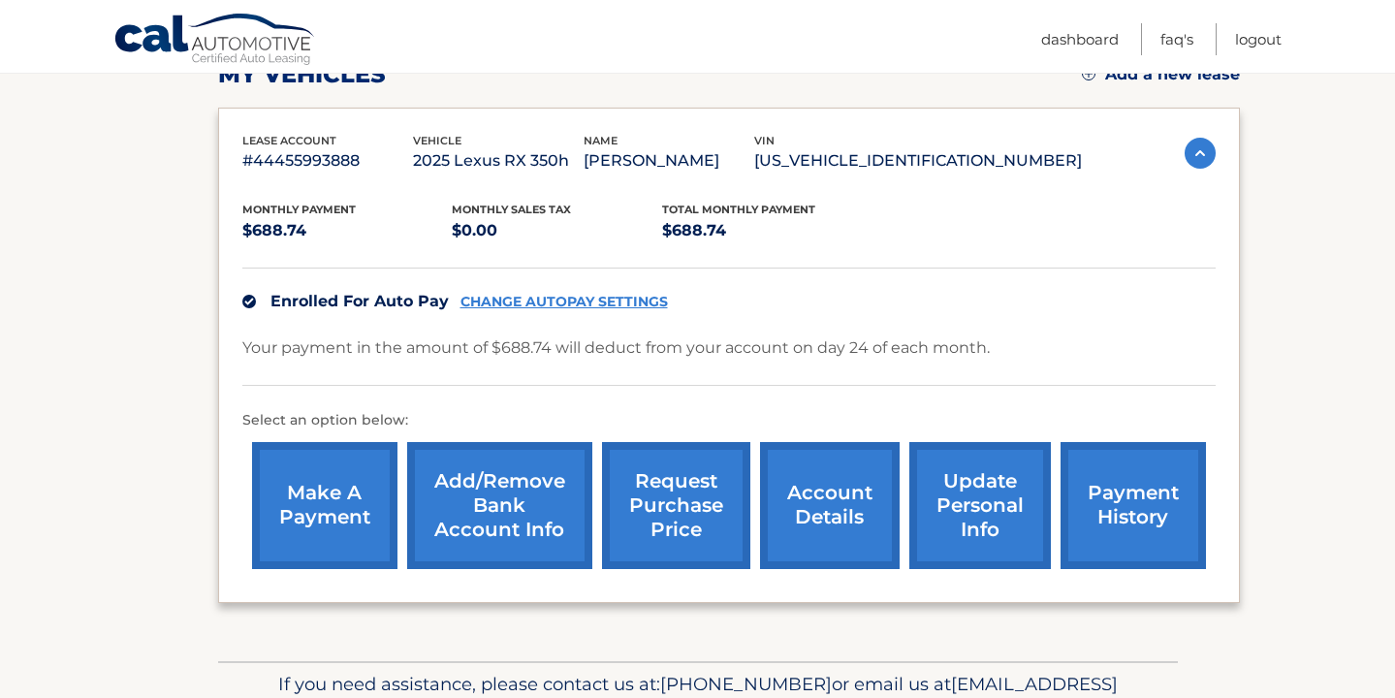
scroll to position [294, 0]
click at [1265, 44] on link "Logout" at bounding box center [1258, 39] width 47 height 32
